Goal: Find specific page/section: Find specific page/section

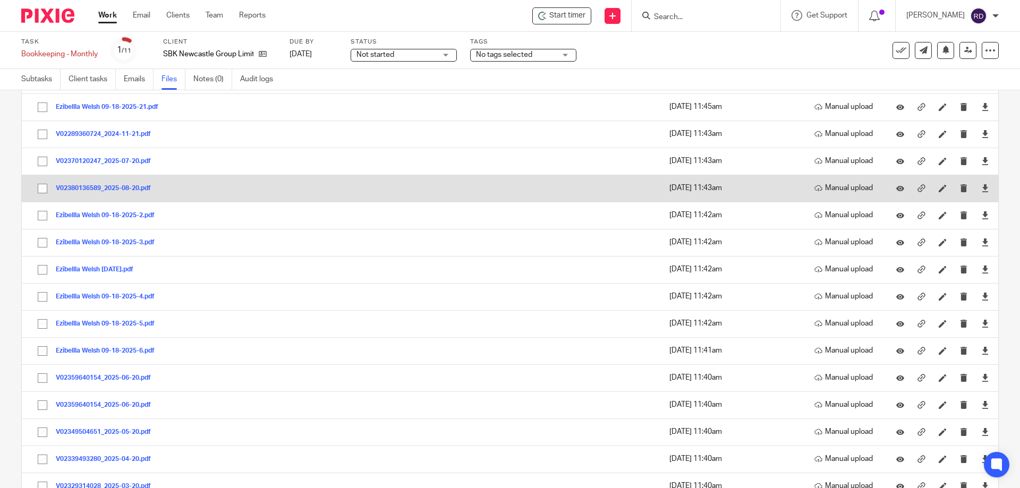
scroll to position [189, 0]
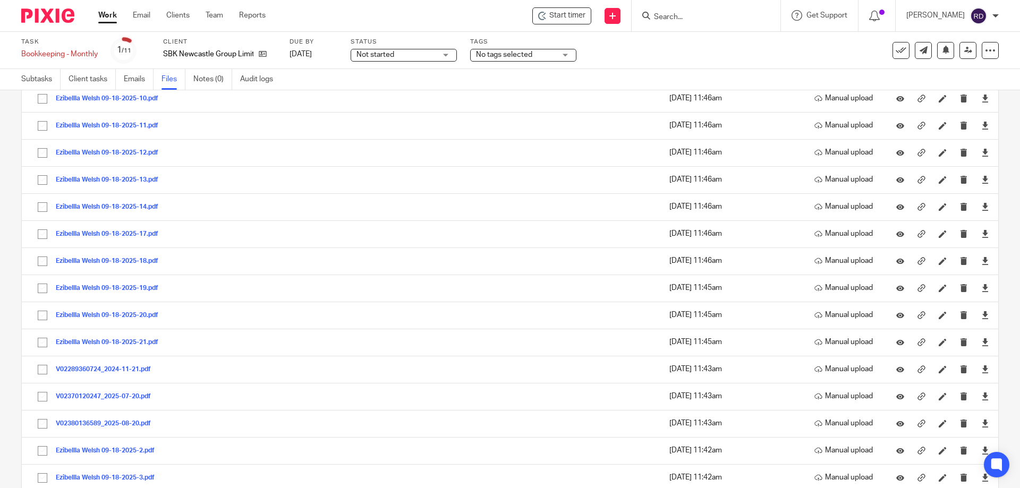
click at [748, 16] on input "Search" at bounding box center [701, 18] width 96 height 10
type input "df"
click at [752, 42] on link at bounding box center [739, 45] width 179 height 24
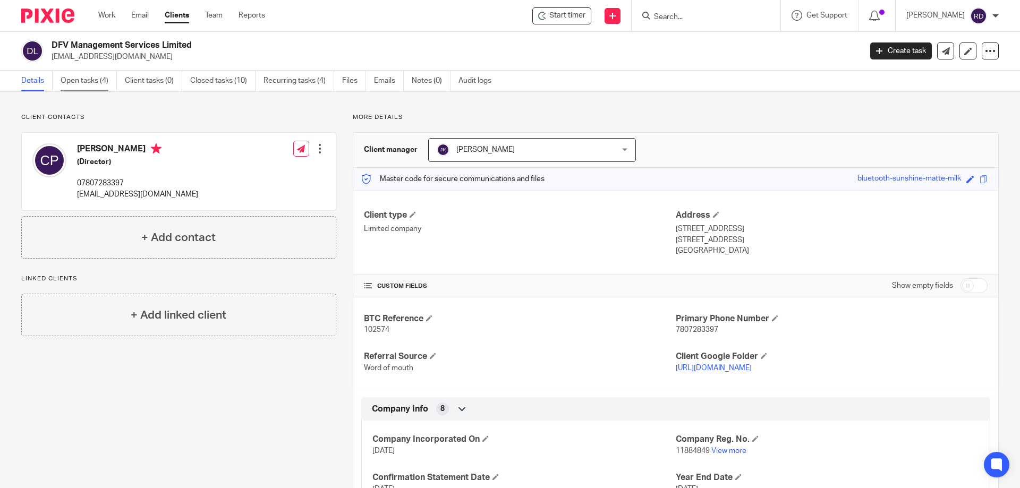
click at [88, 76] on link "Open tasks (4)" at bounding box center [89, 81] width 56 height 21
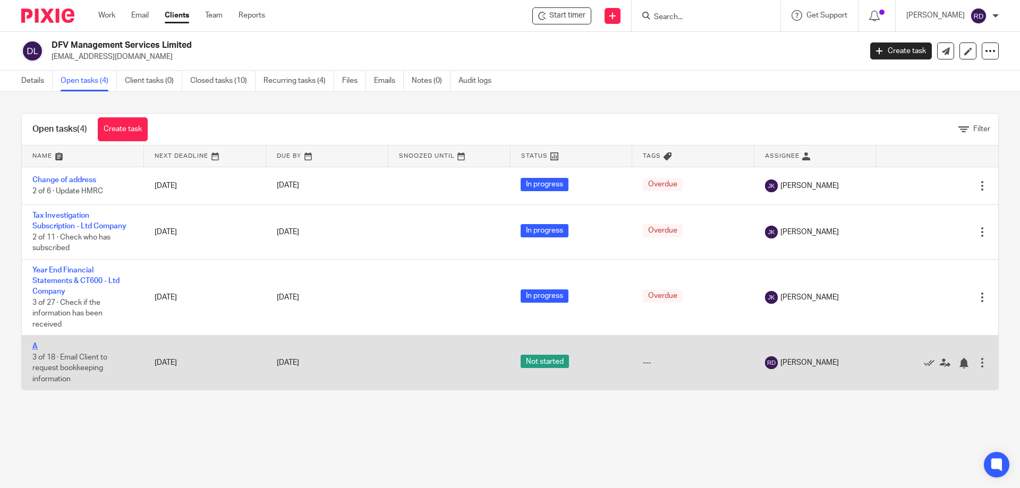
click at [37, 346] on link "A" at bounding box center [34, 346] width 5 height 7
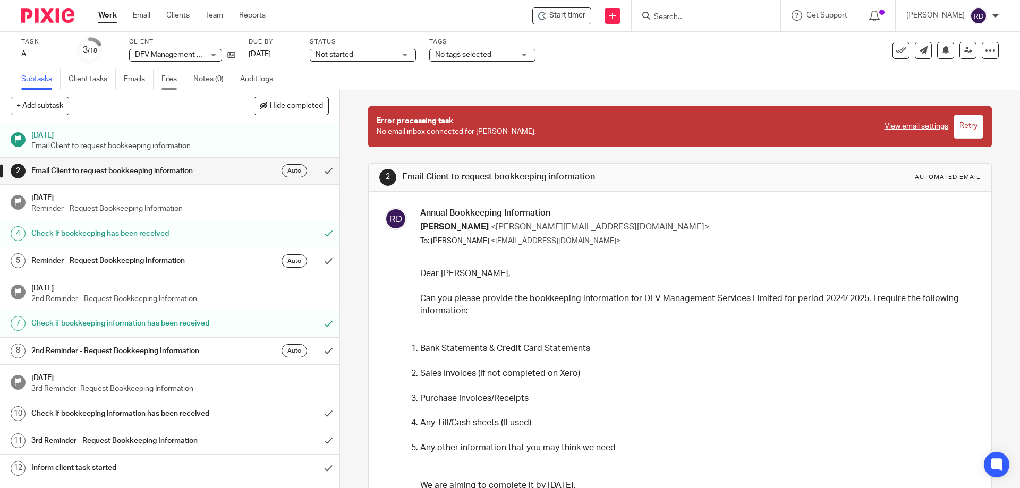
click at [174, 80] on link "Files" at bounding box center [173, 79] width 24 height 21
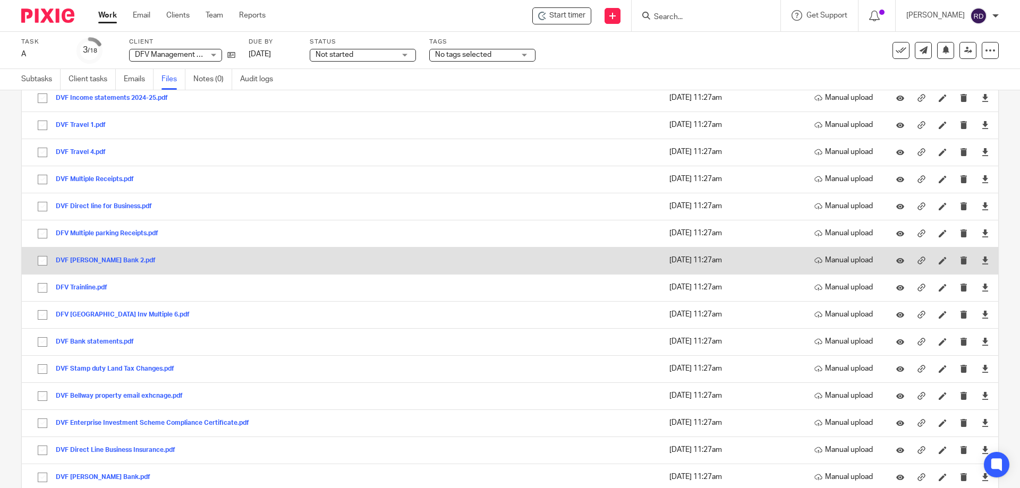
scroll to position [142, 0]
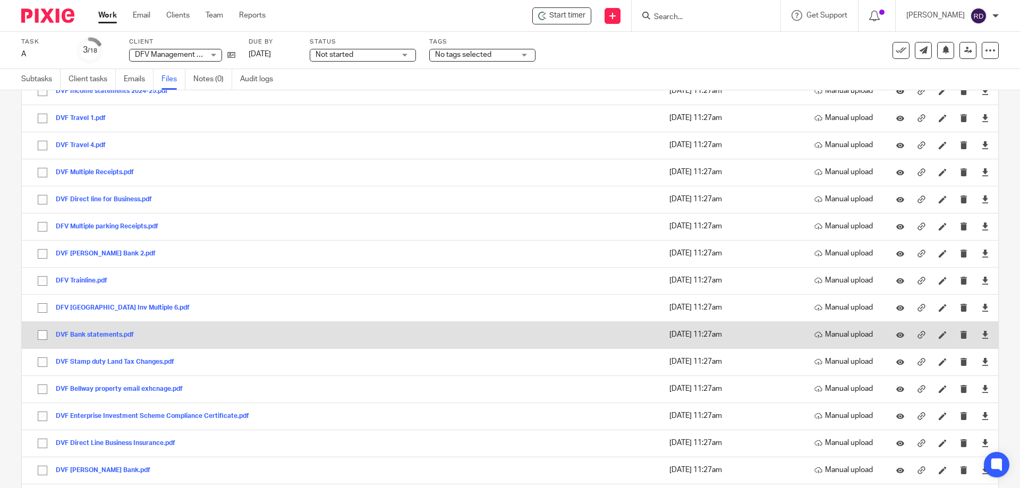
click at [107, 332] on button "DVF Bank statements.pdf" at bounding box center [99, 334] width 86 height 7
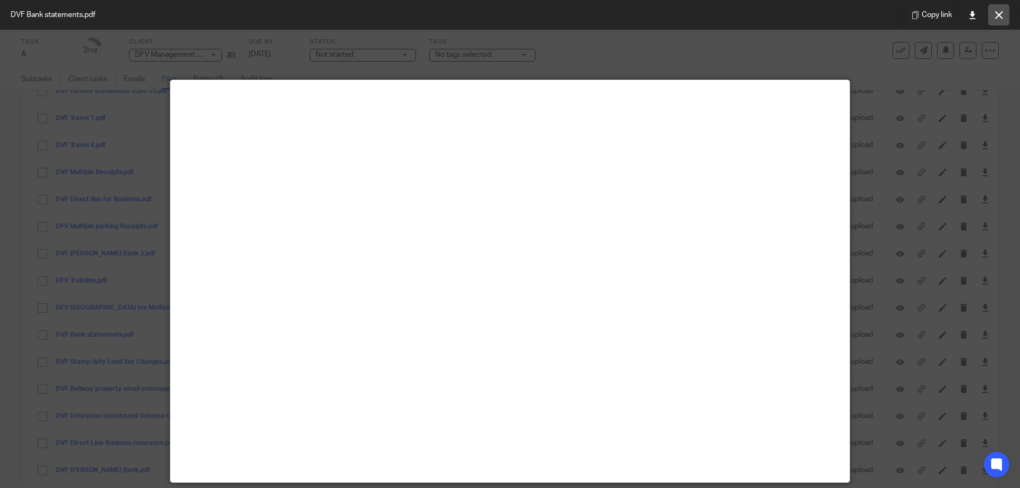
click at [997, 14] on icon at bounding box center [999, 15] width 8 height 8
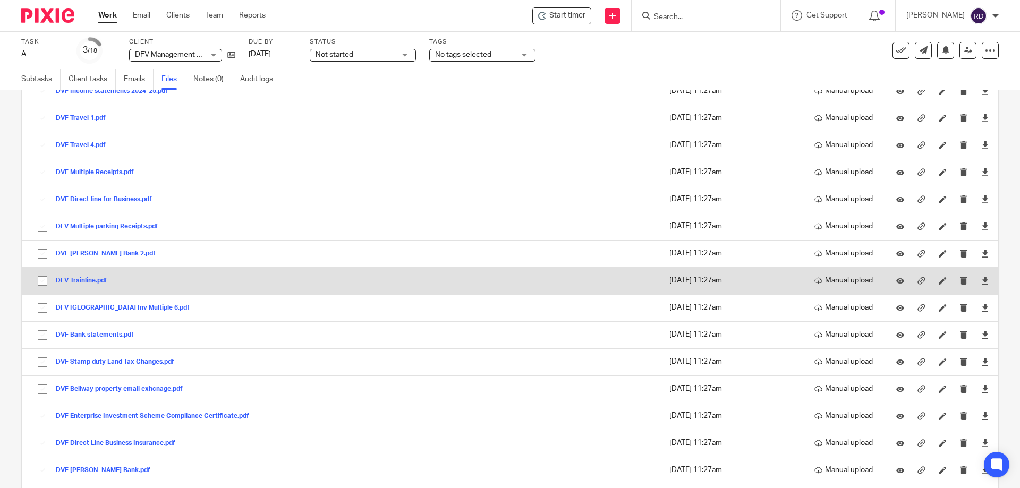
scroll to position [283, 0]
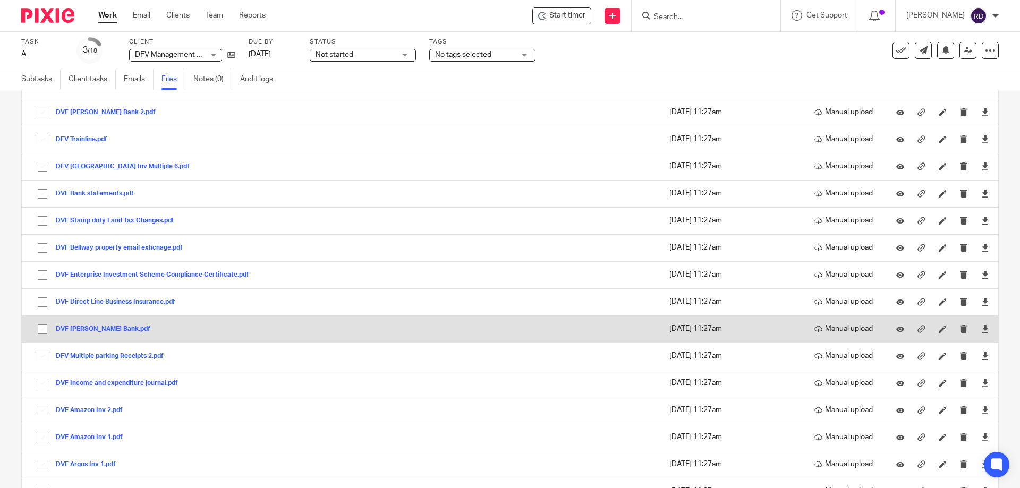
click at [93, 327] on button "DVF Starling Bank.pdf" at bounding box center [107, 329] width 102 height 7
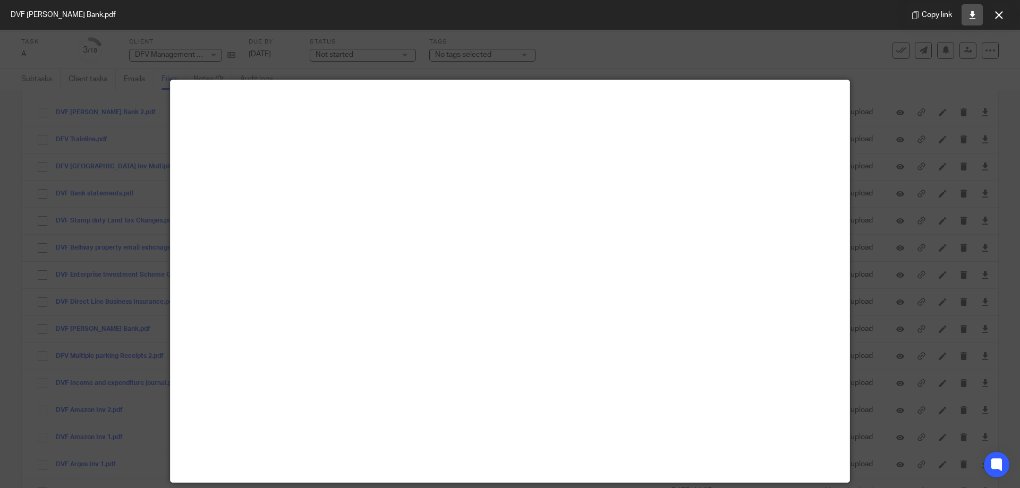
click at [978, 15] on link at bounding box center [971, 14] width 21 height 21
